Goal: Find specific page/section: Find specific page/section

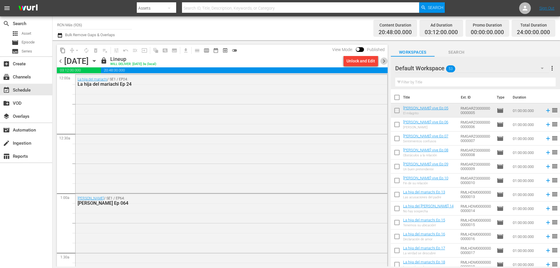
click at [383, 60] on span "chevron_right" at bounding box center [384, 61] width 7 height 7
